Goal: Task Accomplishment & Management: Use online tool/utility

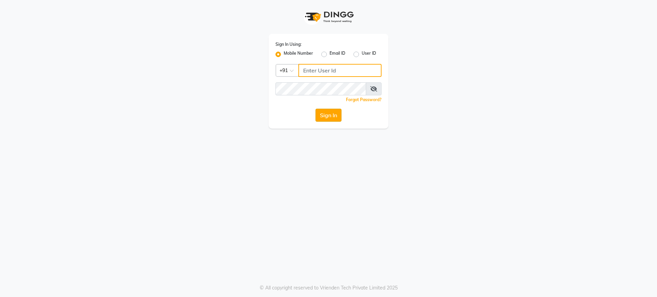
type input "8076257020"
click at [332, 117] on button "Sign In" at bounding box center [328, 115] width 26 height 13
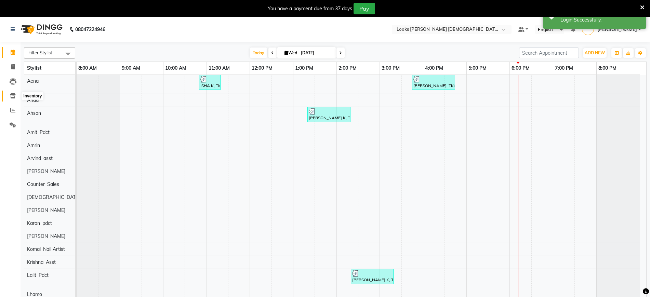
drag, startPoint x: 13, startPoint y: 97, endPoint x: 31, endPoint y: 98, distance: 18.2
click at [13, 97] on icon at bounding box center [13, 95] width 6 height 5
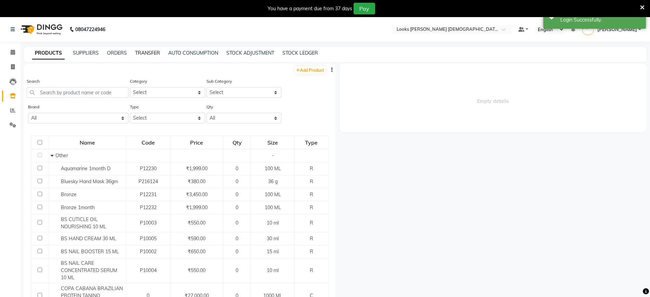
click at [145, 51] on link "TRANSFER" at bounding box center [147, 53] width 25 height 6
select select "sender"
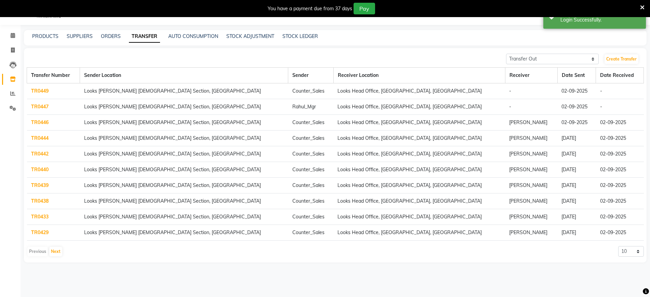
scroll to position [17, 0]
click at [635, 252] on select "10 20 50 100" at bounding box center [631, 251] width 26 height 11
select select "100"
click at [618, 246] on select "10 20 50 100" at bounding box center [631, 251] width 26 height 11
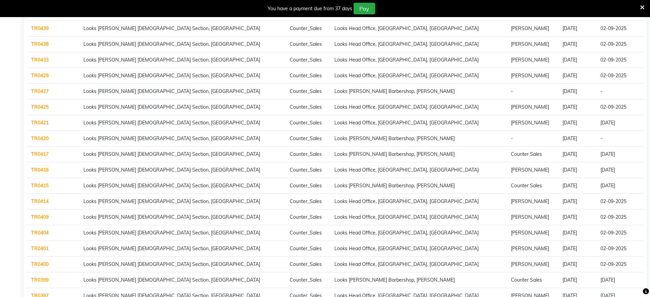
scroll to position [103, 0]
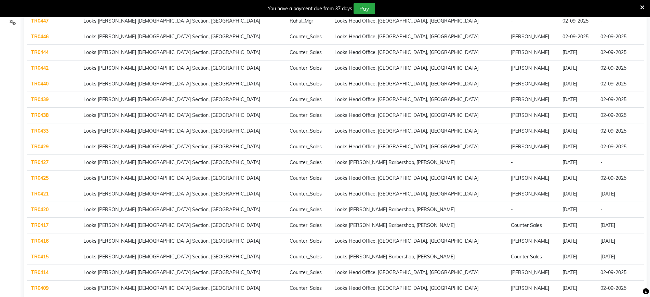
click at [42, 68] on link "TR0442" at bounding box center [39, 68] width 17 height 6
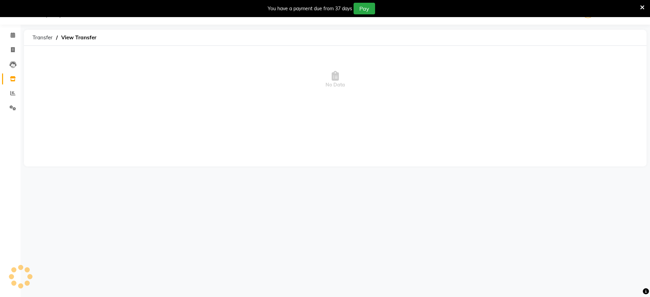
scroll to position [17, 0]
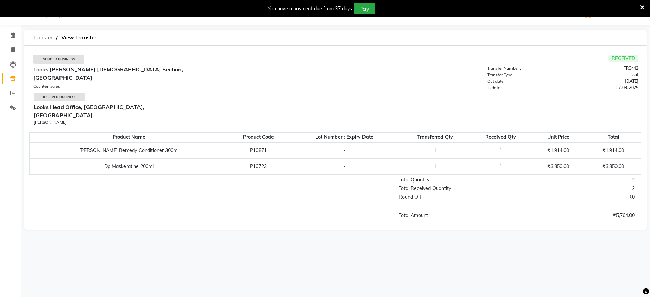
click at [39, 37] on span "Transfer" at bounding box center [42, 37] width 27 height 12
select select "sender"
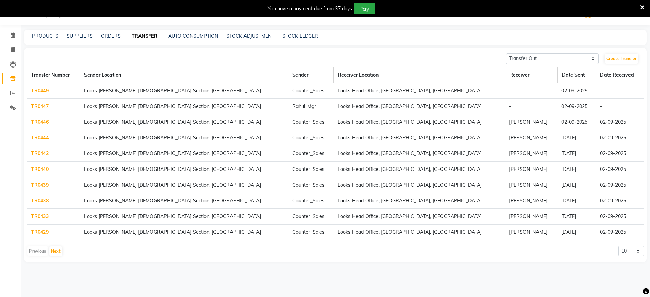
click at [41, 138] on link "TR0444" at bounding box center [39, 138] width 17 height 6
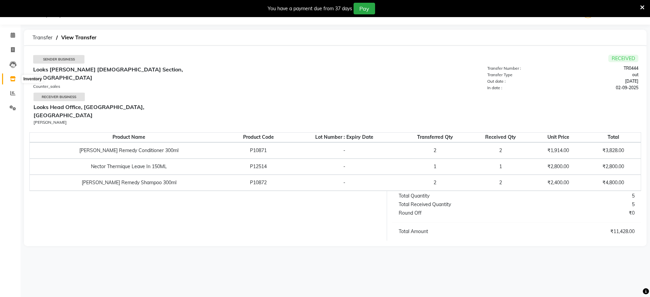
click at [13, 80] on icon at bounding box center [13, 78] width 6 height 5
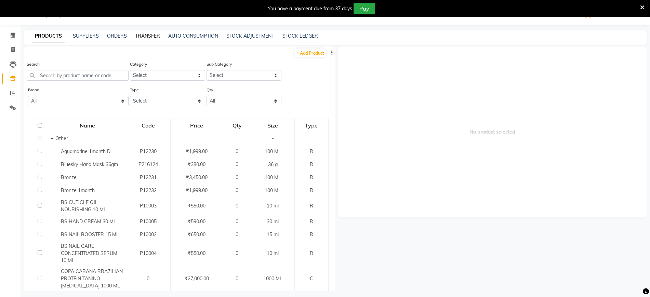
click at [140, 35] on link "TRANSFER" at bounding box center [147, 36] width 25 height 6
select select "sender"
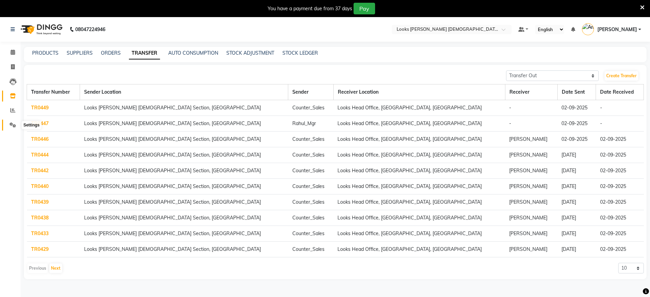
drag, startPoint x: 14, startPoint y: 123, endPoint x: 23, endPoint y: 126, distance: 10.0
click at [14, 123] on icon at bounding box center [13, 124] width 6 height 5
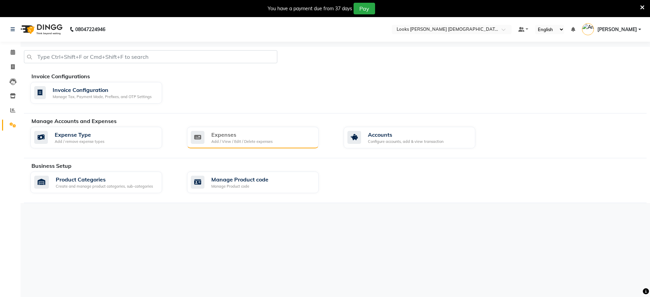
click at [256, 136] on div "Expenses" at bounding box center [241, 135] width 61 height 8
